Goal: Information Seeking & Learning: Find specific fact

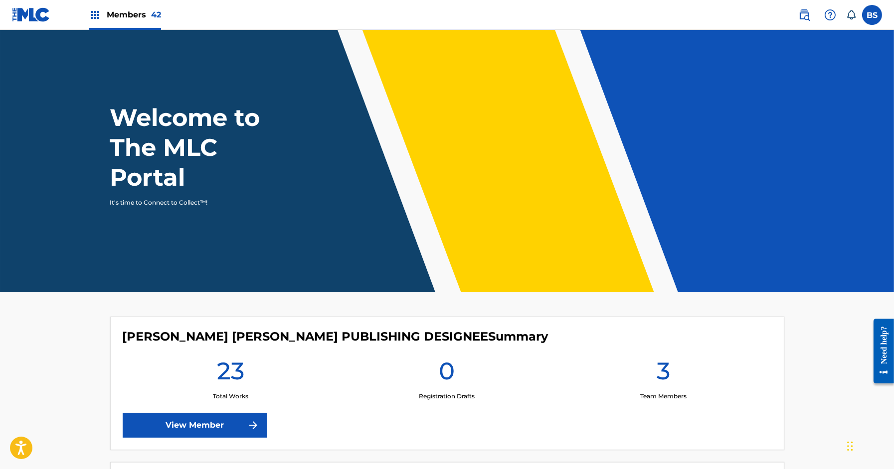
click at [805, 13] on img at bounding box center [804, 15] width 12 height 12
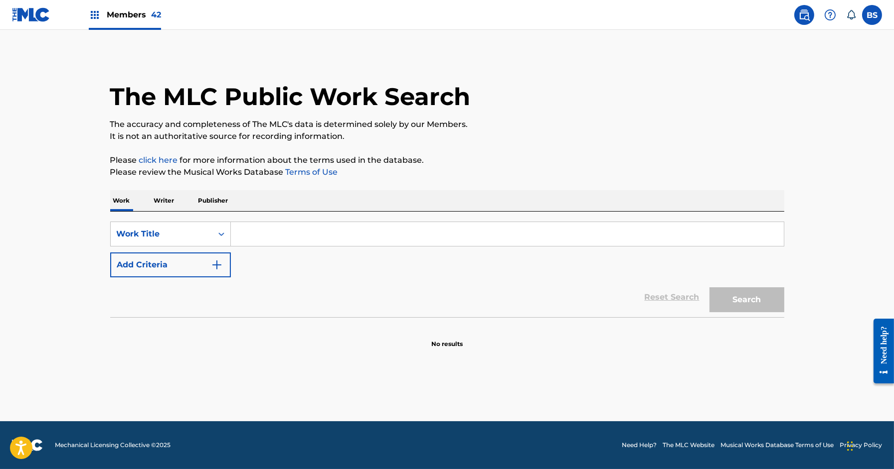
click at [299, 232] on input "Search Form" at bounding box center [507, 234] width 553 height 24
paste input "[URL][DOMAIN_NAME]"
type input "[URL][DOMAIN_NAME]"
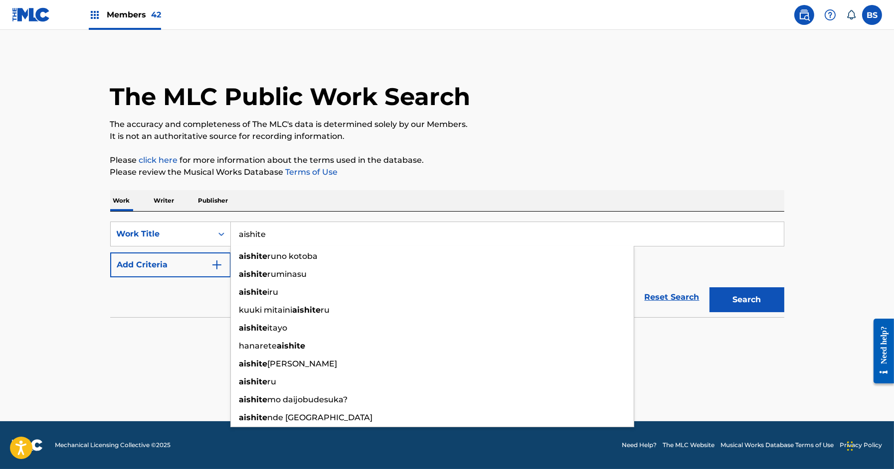
click at [274, 232] on input "aishite" at bounding box center [507, 234] width 553 height 24
paste input "aishite"
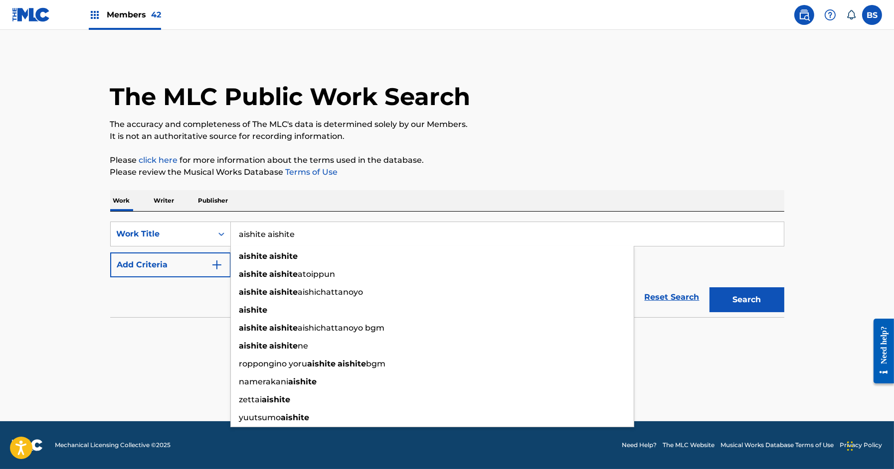
paste input "aishite"
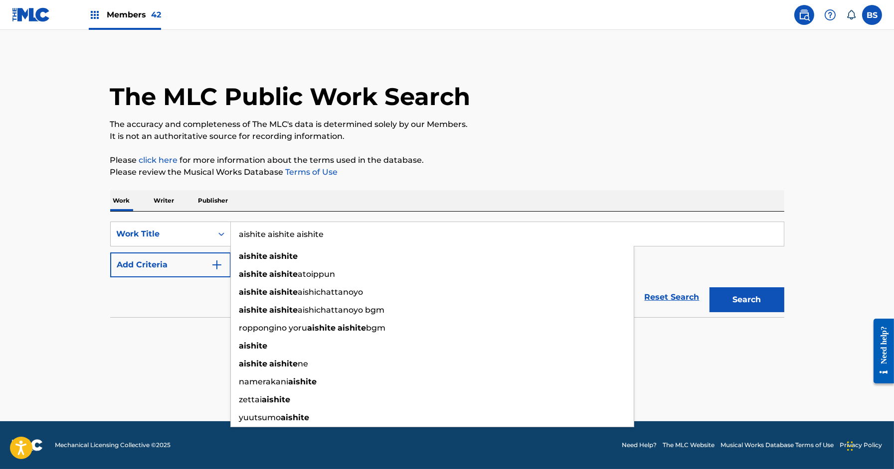
click at [709, 288] on button "Search" at bounding box center [746, 300] width 75 height 25
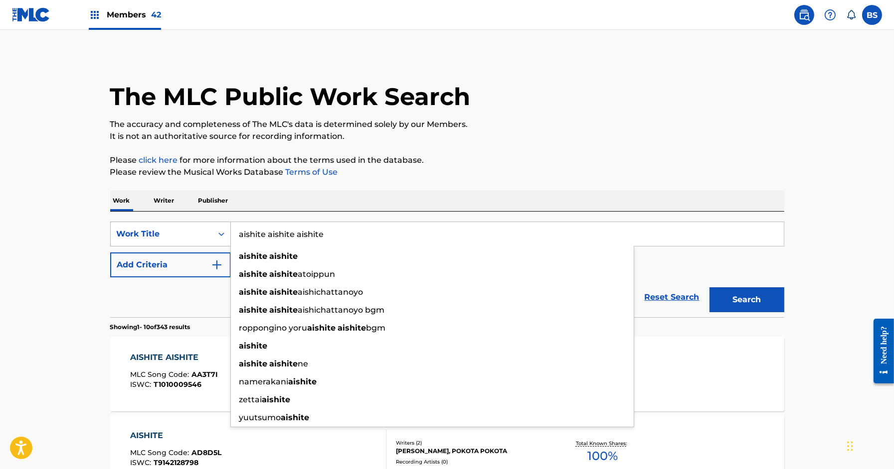
click at [189, 232] on div "Work Title" at bounding box center [162, 234] width 90 height 12
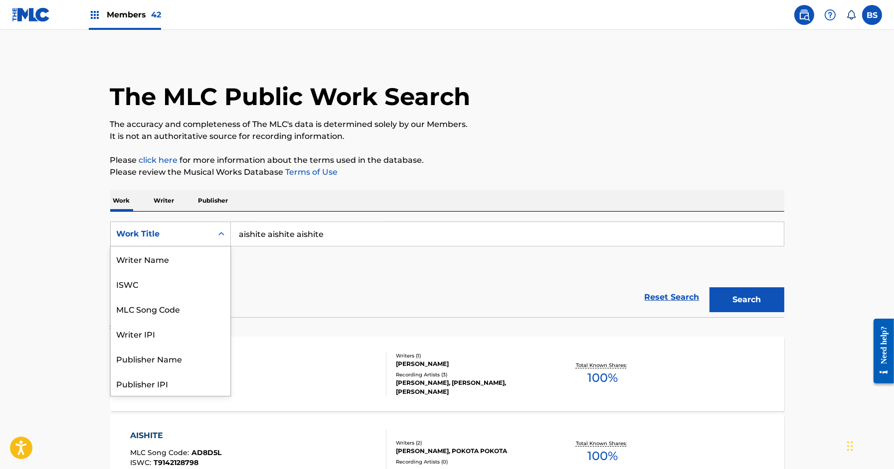
scroll to position [50, 0]
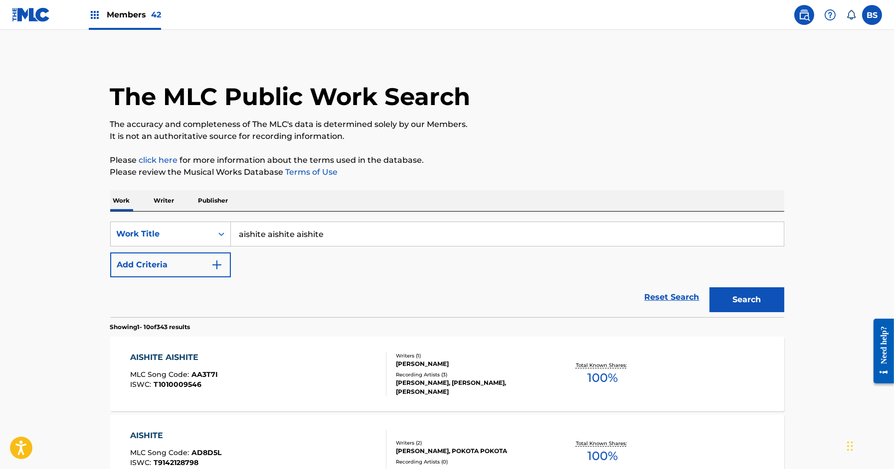
click at [300, 235] on input "aishite aishite aishite" at bounding box center [507, 234] width 553 height 24
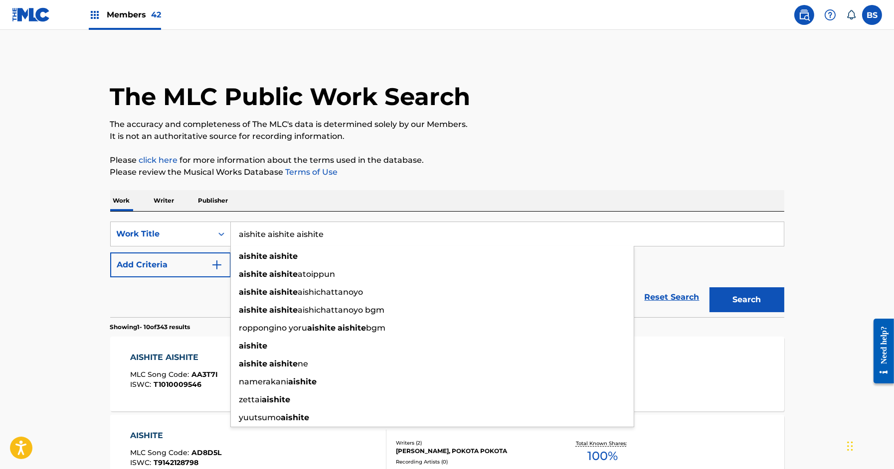
click at [300, 235] on input "aishite aishite aishite" at bounding box center [507, 234] width 553 height 24
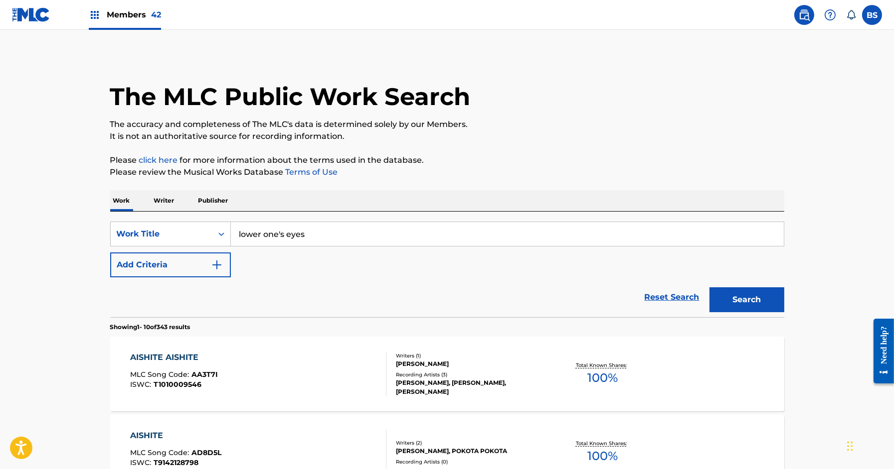
type input "lower one's eyes"
click at [709, 288] on button "Search" at bounding box center [746, 300] width 75 height 25
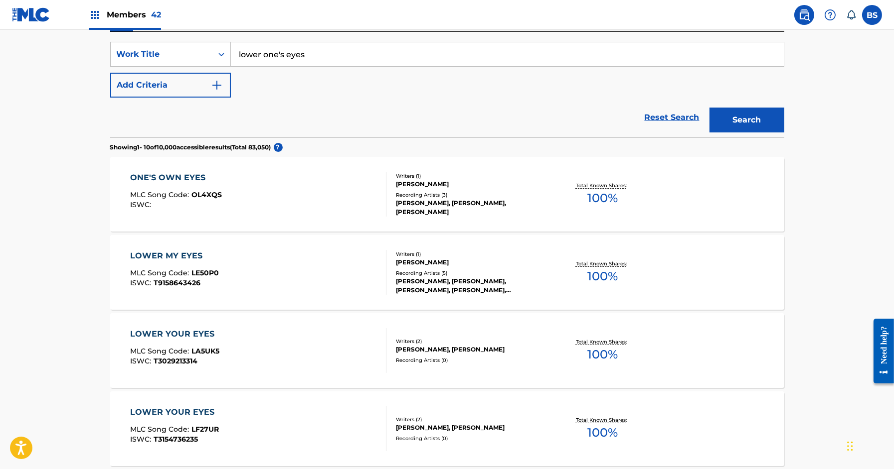
scroll to position [0, 0]
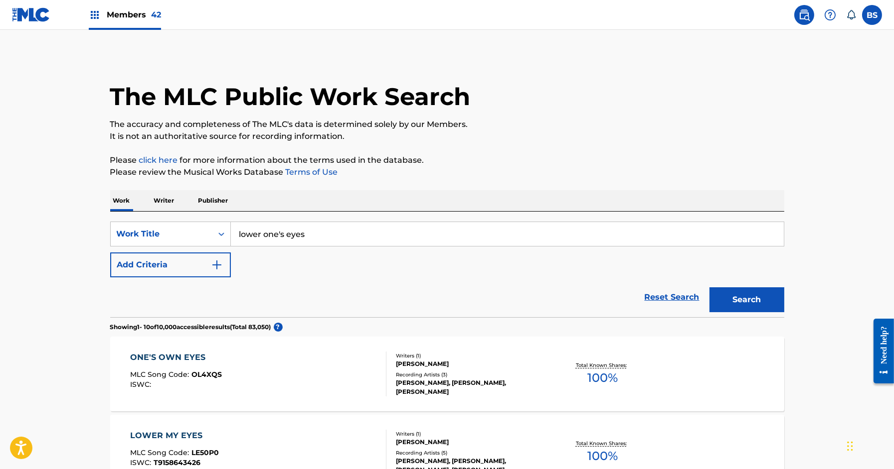
click at [165, 197] on p "Writer" at bounding box center [164, 200] width 26 height 21
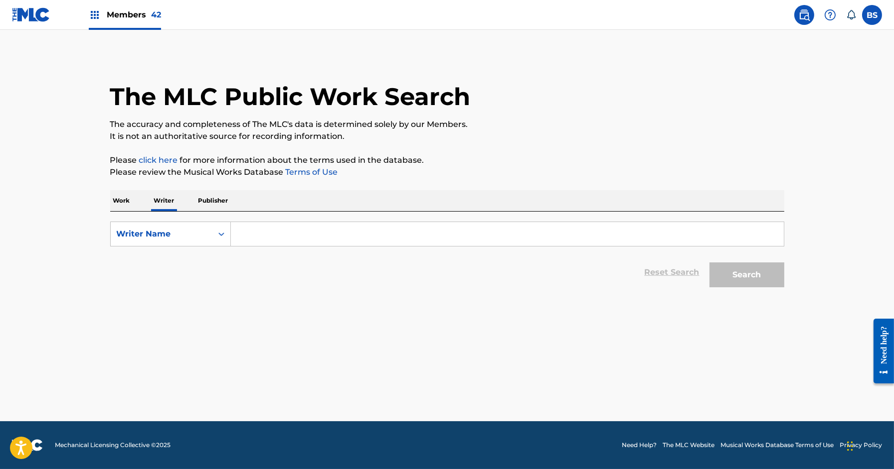
click at [277, 228] on input "Search Form" at bounding box center [507, 234] width 553 height 24
type input "[PERSON_NAME]"
click at [709, 263] on button "Search" at bounding box center [746, 275] width 75 height 25
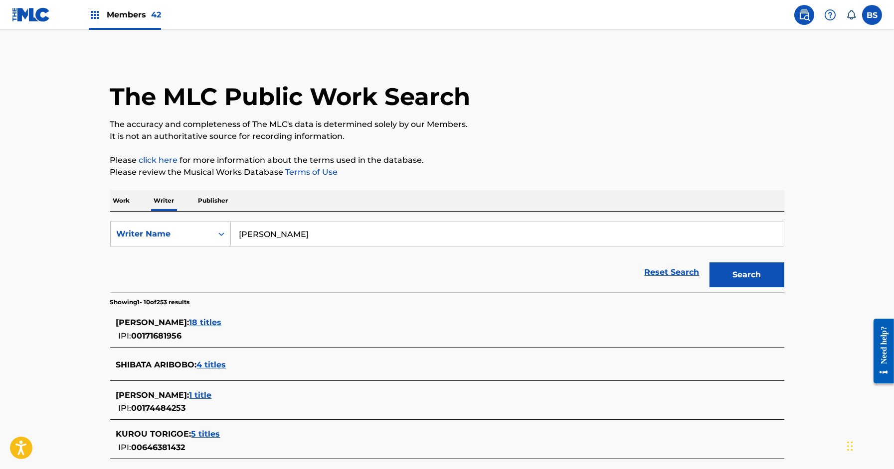
click at [114, 18] on span "Members 42" at bounding box center [134, 14] width 54 height 11
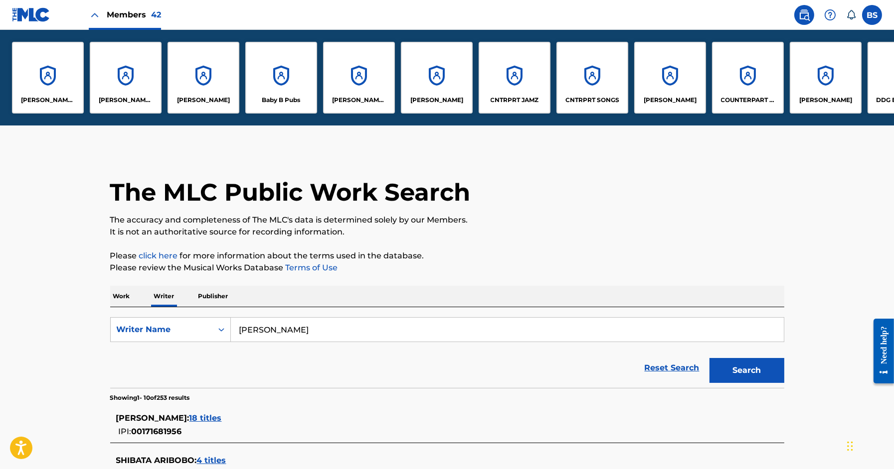
click at [515, 78] on div "CNTRPRT JAMZ" at bounding box center [514, 78] width 72 height 72
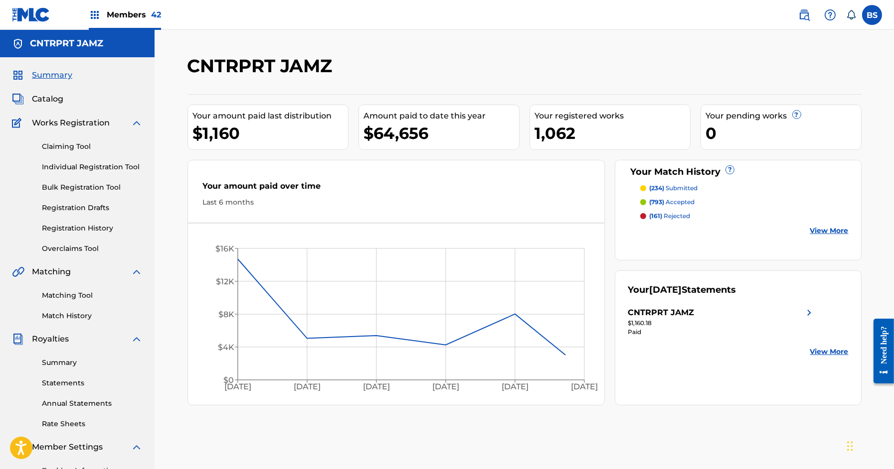
click at [91, 294] on link "Matching Tool" at bounding box center [92, 296] width 101 height 10
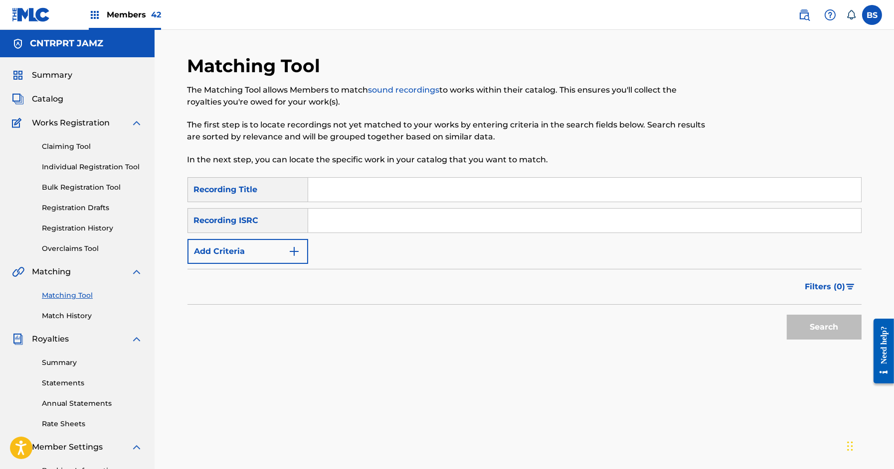
click at [427, 222] on input "Search Form" at bounding box center [584, 221] width 553 height 24
paste input "QZK6M2248459"
click at [786, 315] on button "Search" at bounding box center [823, 327] width 75 height 25
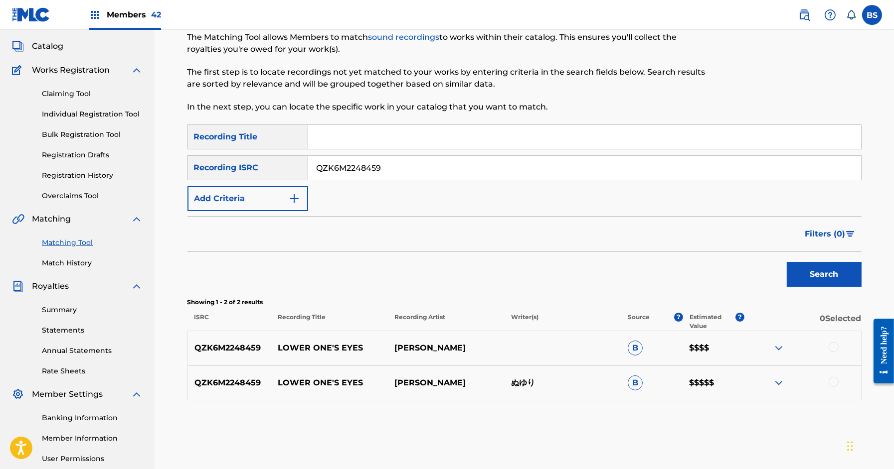
scroll to position [58, 0]
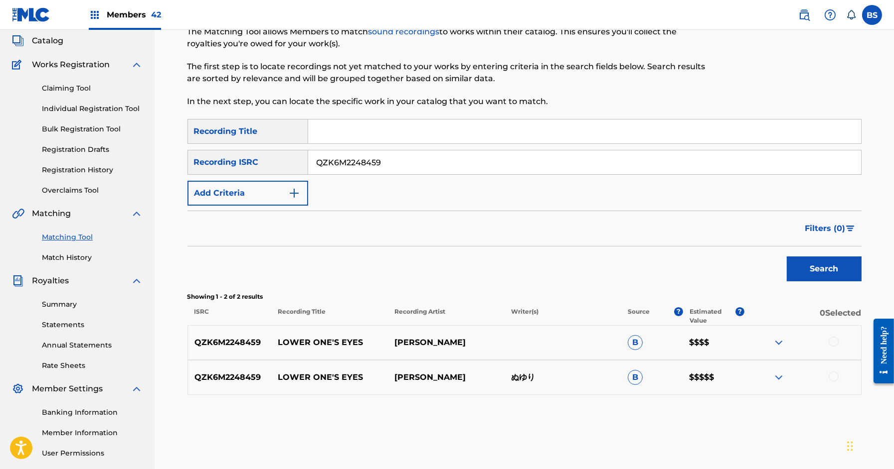
click at [377, 161] on input "QZK6M2248459" at bounding box center [584, 163] width 553 height 24
paste input "JPW562100267"
click at [786, 257] on button "Search" at bounding box center [823, 269] width 75 height 25
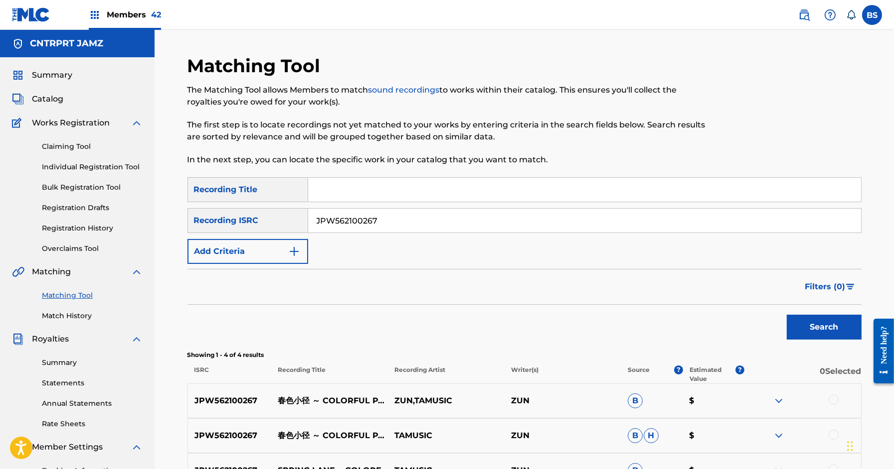
scroll to position [151, 0]
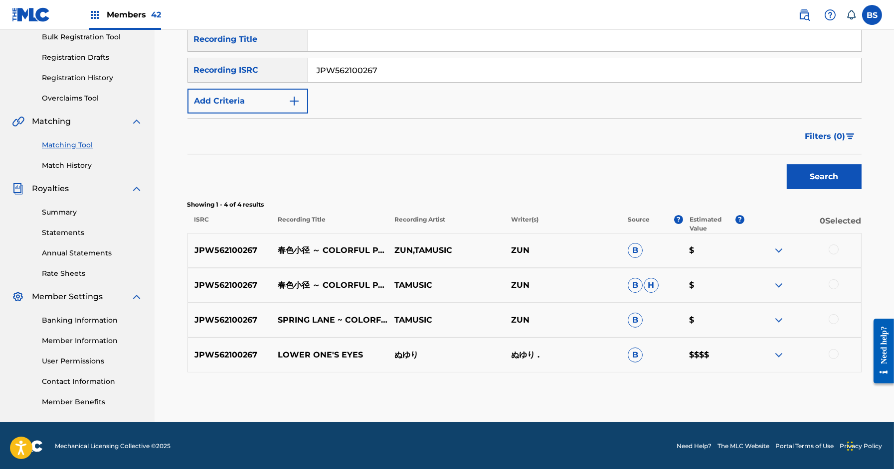
click at [778, 355] on img at bounding box center [778, 355] width 12 height 12
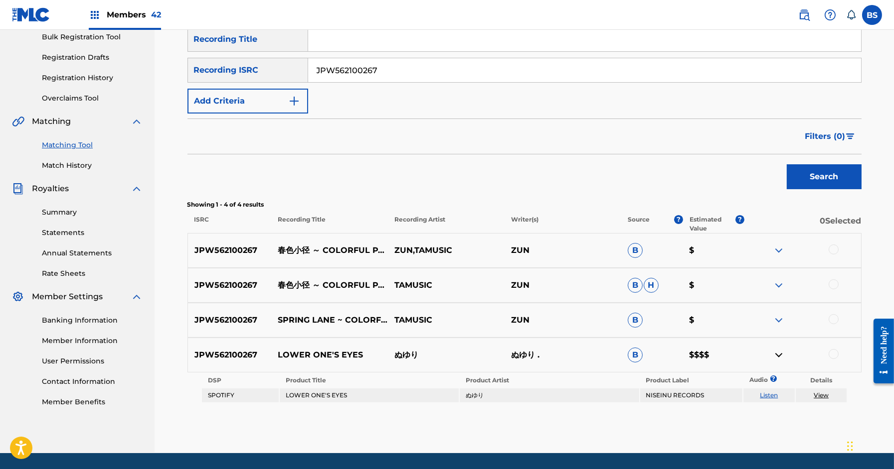
click at [777, 355] on img at bounding box center [778, 355] width 12 height 12
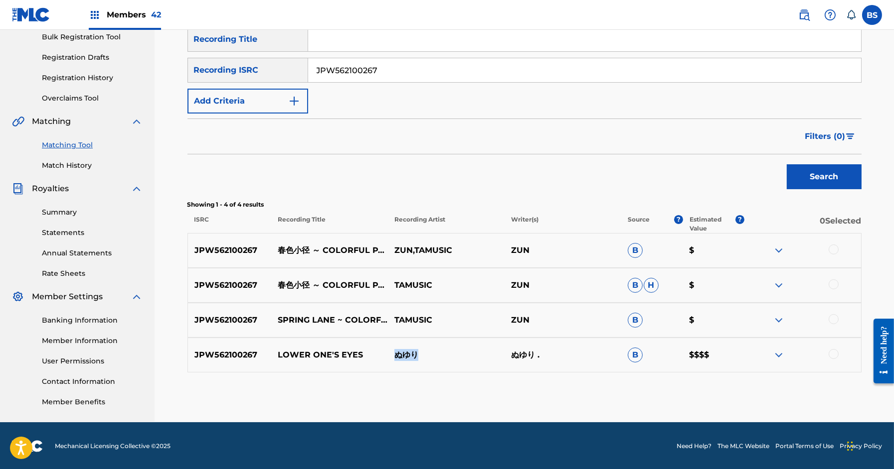
drag, startPoint x: 395, startPoint y: 354, endPoint x: 427, endPoint y: 354, distance: 31.9
click at [427, 354] on p "ぬゆり" at bounding box center [446, 355] width 117 height 12
copy p "ぬゆり"
click at [420, 336] on div at bounding box center [420, 336] width 0 height 0
click at [373, 174] on div "Search" at bounding box center [524, 174] width 674 height 40
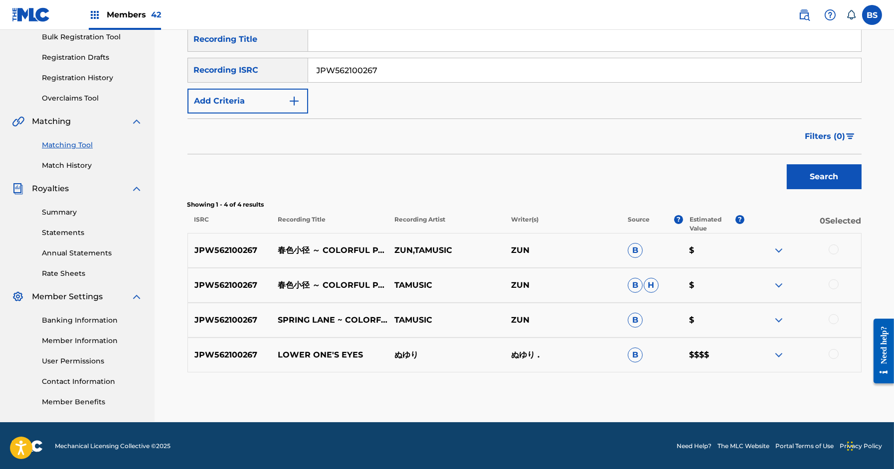
click at [221, 345] on div "JPW562100267 LOWER ONE'S EYES ぬゆり ぬゆり . B $$$$" at bounding box center [524, 355] width 674 height 35
copy p "JPW562100267"
click at [377, 81] on input "JPW562100267" at bounding box center [584, 70] width 553 height 24
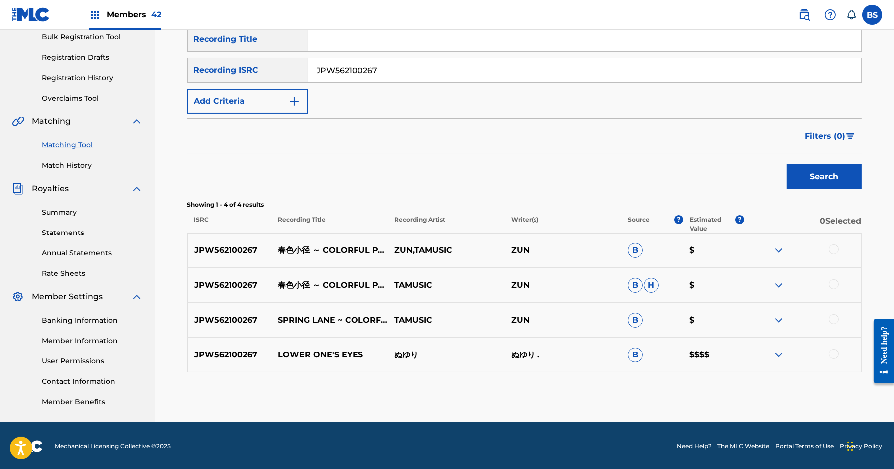
paste input "PO02303971"
type input "JPPO02303971"
click at [786, 164] on button "Search" at bounding box center [823, 176] width 75 height 25
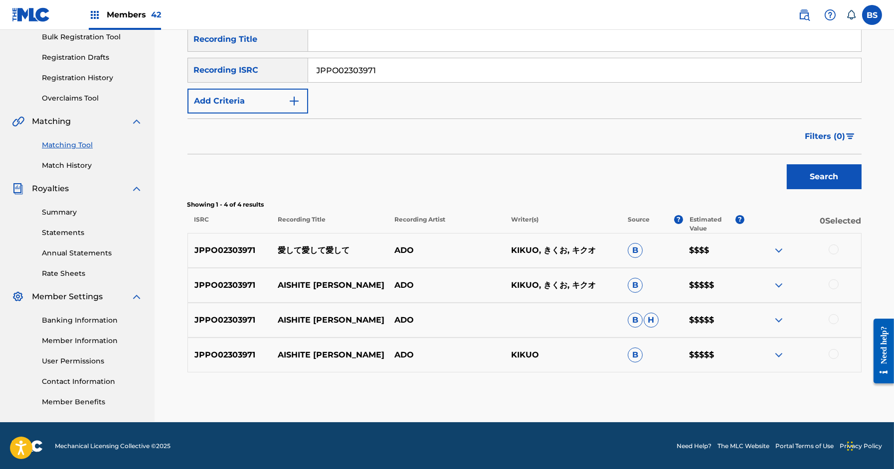
click at [298, 282] on p "AISHITE [PERSON_NAME]" at bounding box center [329, 286] width 117 height 12
copy p "AISHITE"
click at [373, 171] on div "Search" at bounding box center [524, 174] width 674 height 40
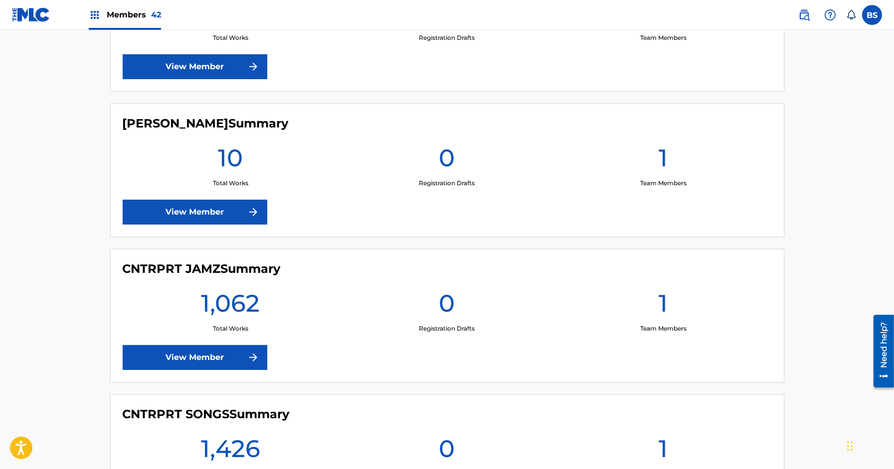
scroll to position [1020, 0]
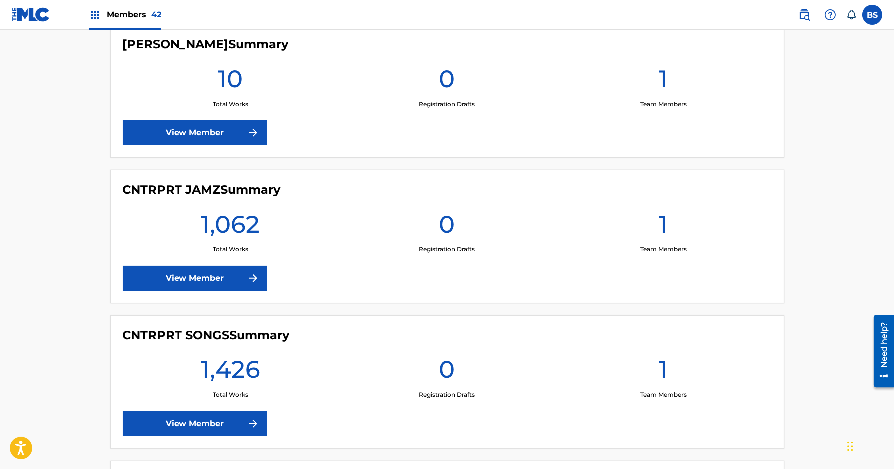
click at [226, 269] on link "View Member" at bounding box center [195, 278] width 145 height 25
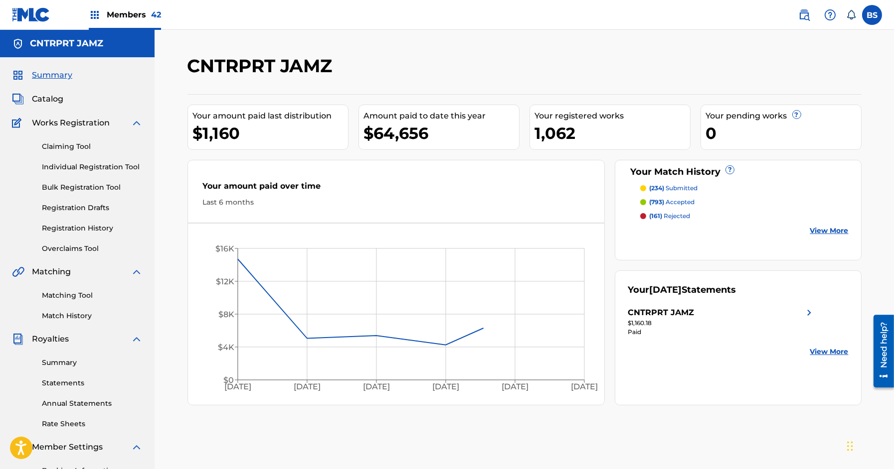
click at [89, 291] on link "Matching Tool" at bounding box center [92, 296] width 101 height 10
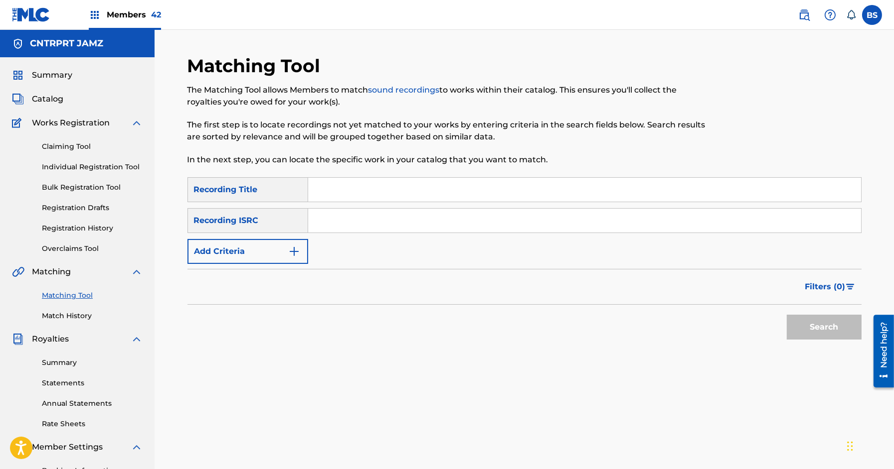
click at [259, 249] on button "Add Criteria" at bounding box center [247, 251] width 121 height 25
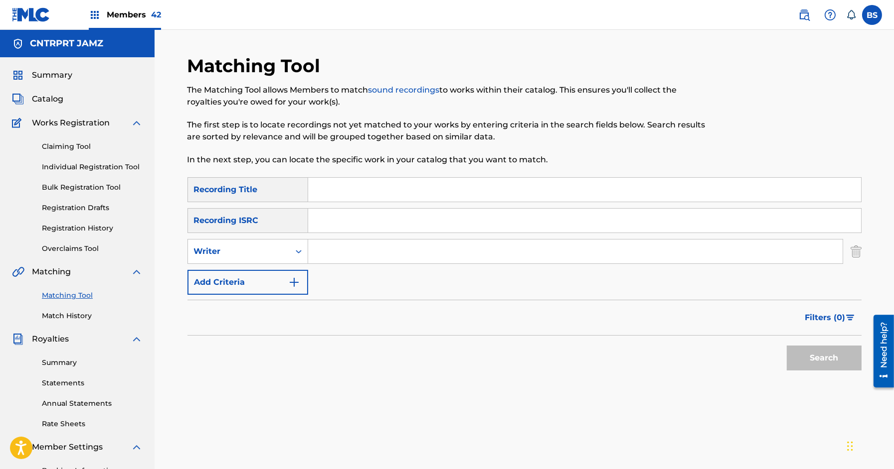
click at [259, 249] on div "Writer" at bounding box center [239, 252] width 90 height 12
click at [259, 284] on div "Recording Artist" at bounding box center [248, 276] width 120 height 25
click at [375, 247] on input "Search Form" at bounding box center [575, 252] width 534 height 24
paste input "ツミキ"
type input "ツミキ"
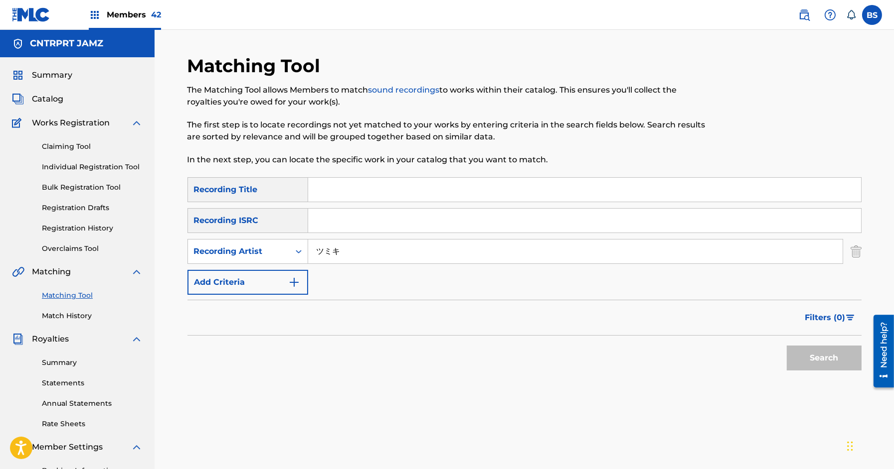
click at [786, 346] on button "Search" at bounding box center [823, 358] width 75 height 25
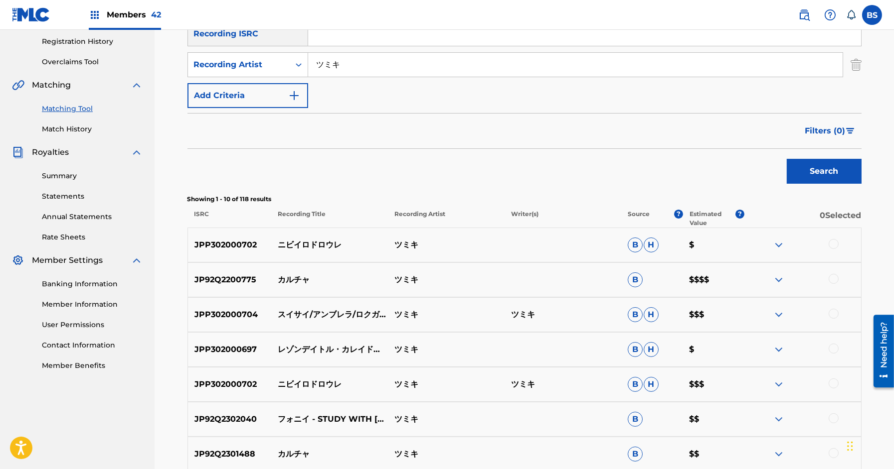
scroll to position [51, 0]
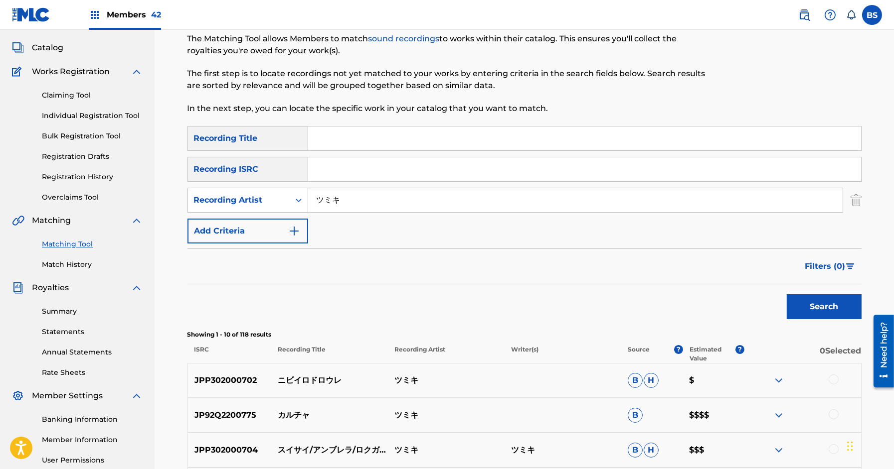
click at [827, 269] on span "Filters ( 0 )" at bounding box center [825, 267] width 40 height 12
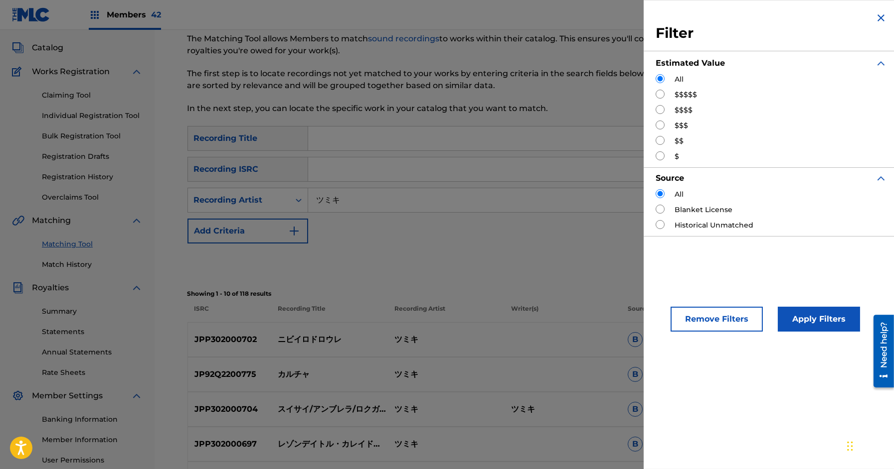
click at [681, 96] on label "$$$$$" at bounding box center [685, 95] width 22 height 10
click at [663, 94] on input "Search Form" at bounding box center [659, 94] width 9 height 9
radio input "true"
click at [818, 331] on button "Apply Filters" at bounding box center [818, 319] width 82 height 25
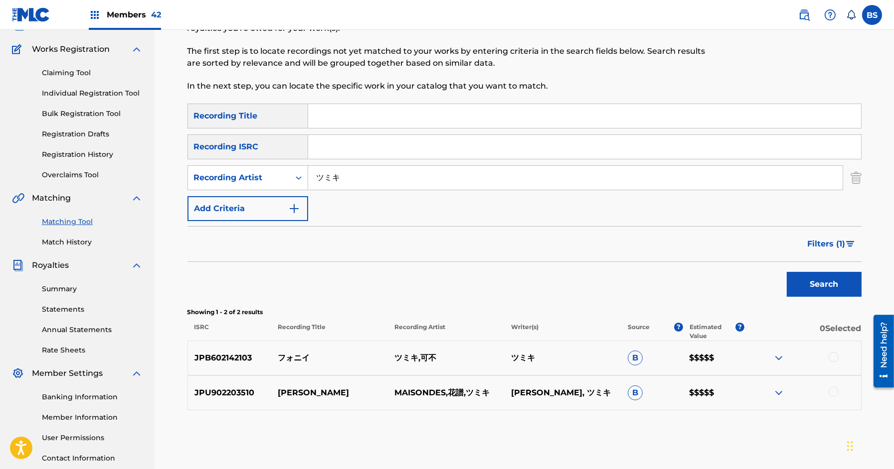
scroll to position [73, 0]
